Goal: Task Accomplishment & Management: Use online tool/utility

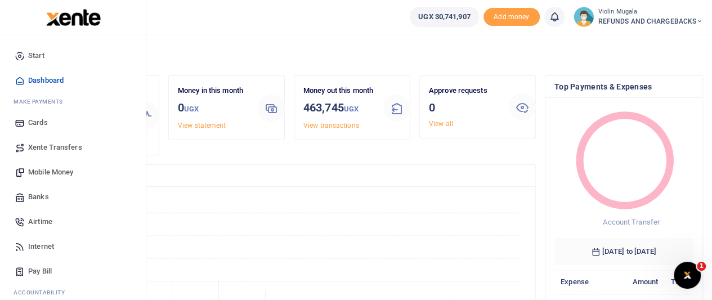
click at [52, 142] on span "Xente Transfers" at bounding box center [55, 147] width 54 height 11
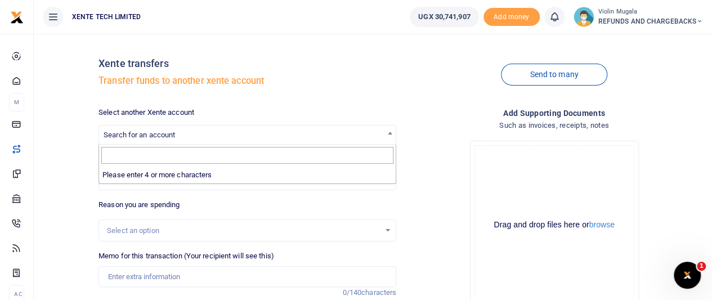
click at [175, 140] on span "Search for an account" at bounding box center [247, 134] width 297 height 17
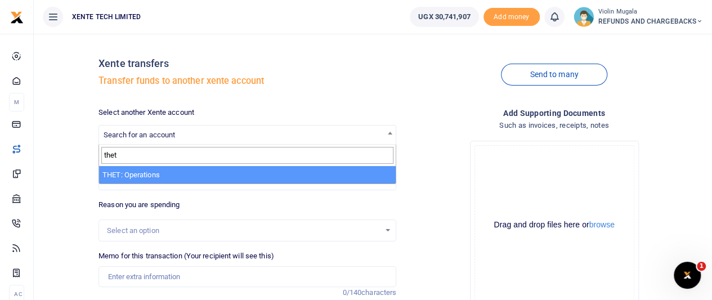
type input "thet"
select select "2952"
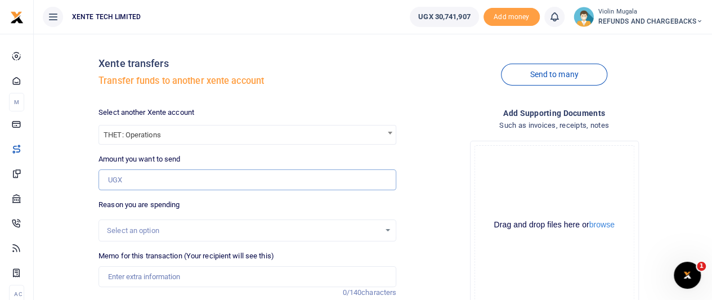
click at [135, 180] on input "Amount you want to send" at bounding box center [248, 179] width 298 height 21
paste input "134225"
type input "134,225"
click at [136, 227] on div "Select an option" at bounding box center [243, 230] width 273 height 11
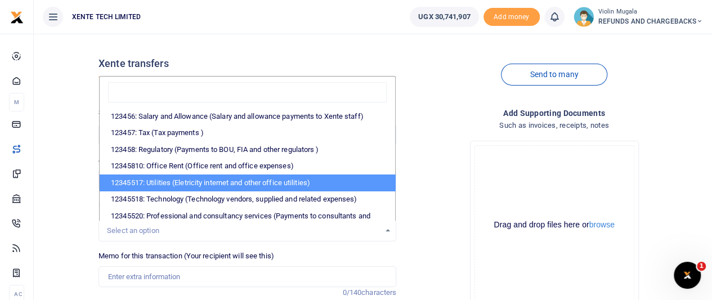
scroll to position [230, 0]
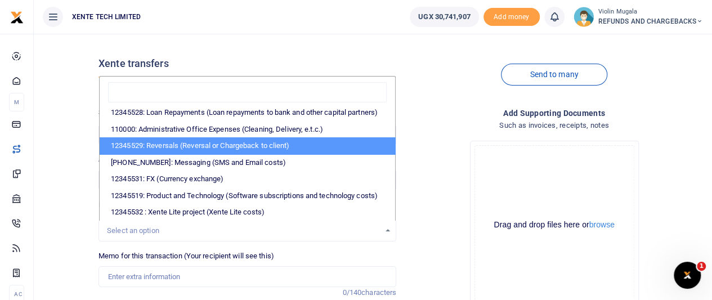
click at [193, 140] on li "12345529: Reversals (Reversal or Chargeback to client)" at bounding box center [248, 145] width 296 height 17
select select "56"
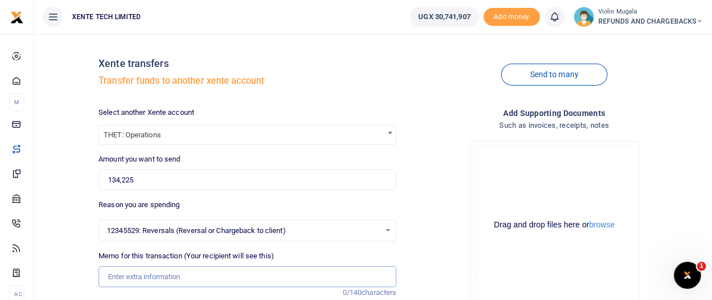
click at [161, 273] on input "Memo for this transaction (Your recipient will see this)" at bounding box center [248, 276] width 298 height 21
type input "Funds sent in error"
click at [512, 200] on div "Drag and drop files here or browse Powered by Uppy" at bounding box center [555, 225] width 160 height 160
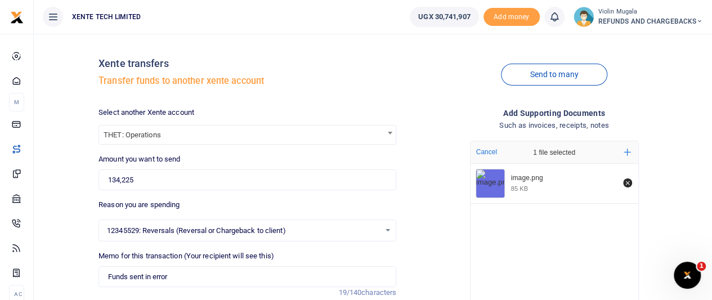
click at [498, 229] on div "image.png 85 KB" at bounding box center [555, 234] width 168 height 140
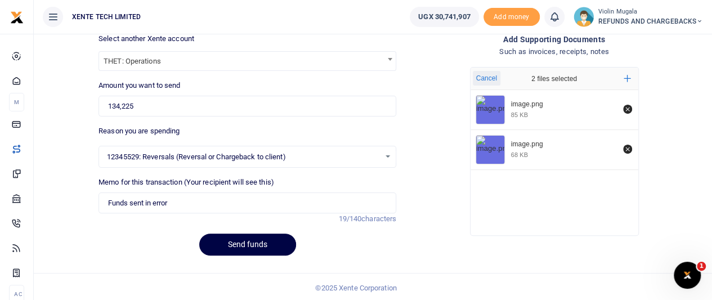
scroll to position [75, 0]
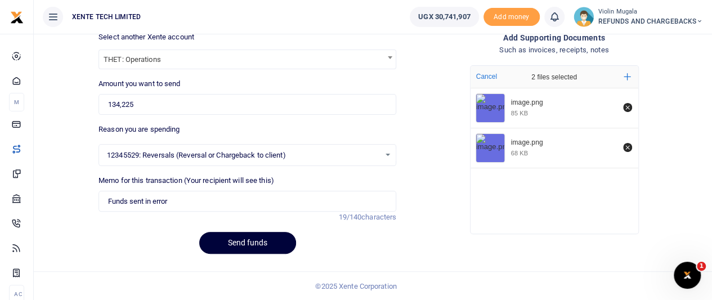
click at [258, 244] on button "Send funds" at bounding box center [247, 243] width 97 height 22
